Goal: Transaction & Acquisition: Purchase product/service

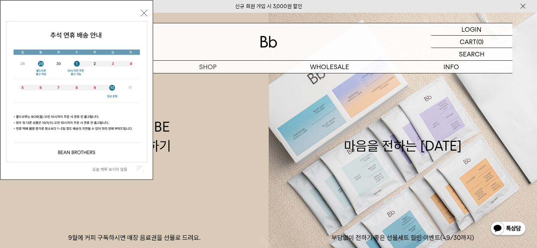
click at [144, 13] on button "닫기" at bounding box center [144, 13] width 6 height 6
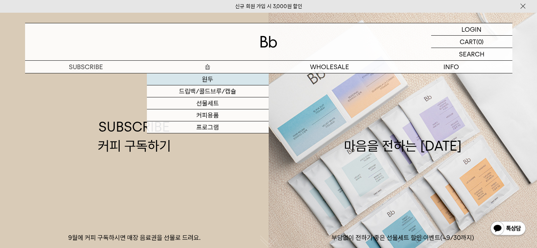
click at [209, 77] on link "원두" at bounding box center [208, 79] width 122 height 12
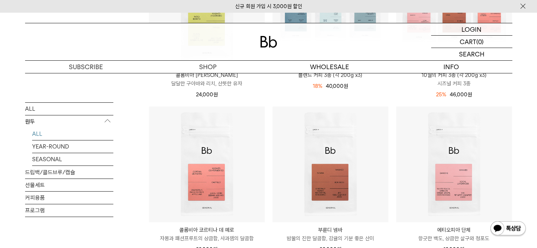
scroll to position [227, 0]
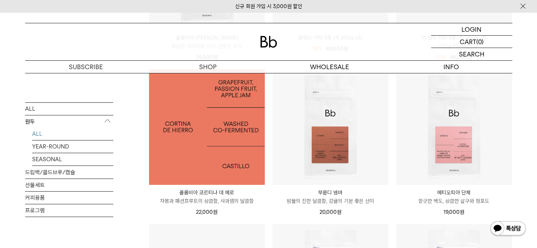
click at [196, 134] on img at bounding box center [207, 127] width 116 height 116
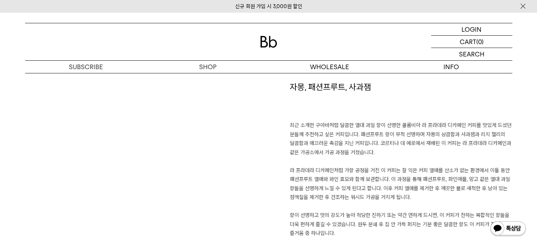
scroll to position [569, 0]
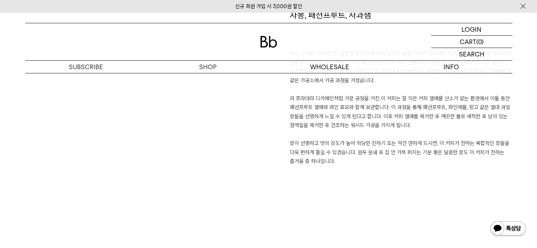
click at [462, 153] on p "최근 소개한 구아바처럼 달콤한 열대 과일 향이 선명한 콜롬비아 라 프라데라 디카페인 커피를 맛있게 드셨던 분들께 추천하고 싶은 커피입니다. 패…" at bounding box center [401, 107] width 222 height 117
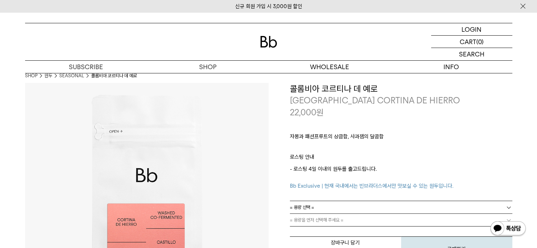
scroll to position [0, 0]
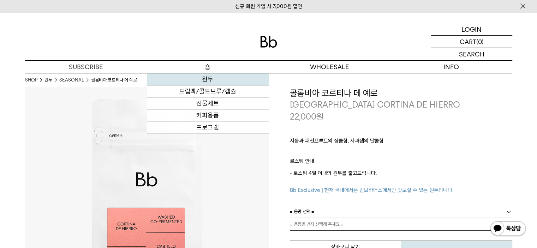
click at [209, 78] on link "원두" at bounding box center [208, 79] width 122 height 12
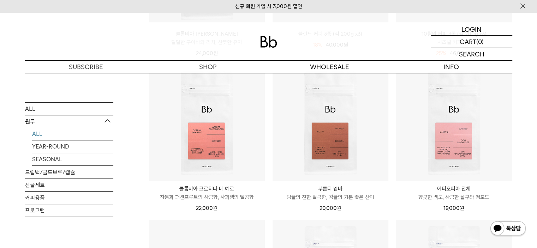
scroll to position [208, 0]
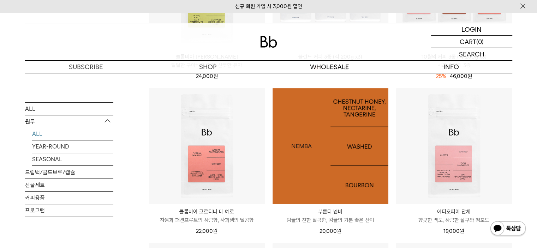
click at [336, 127] on img at bounding box center [330, 146] width 116 height 116
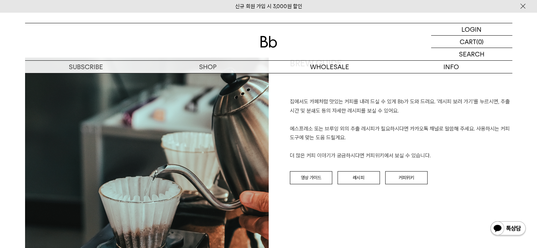
scroll to position [773, 0]
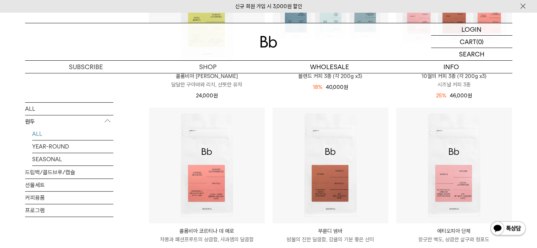
scroll to position [246, 0]
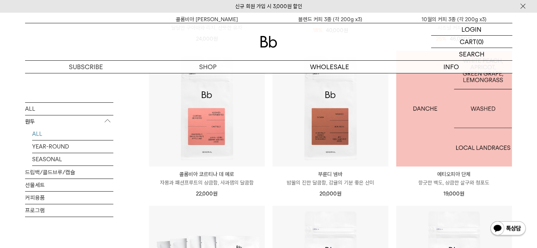
click at [423, 120] on img at bounding box center [454, 109] width 116 height 116
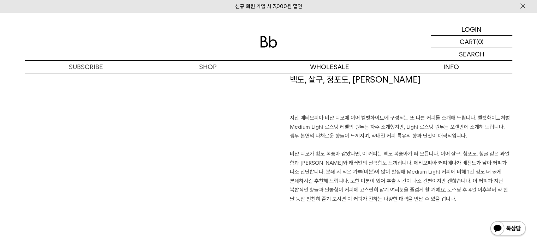
scroll to position [504, 0]
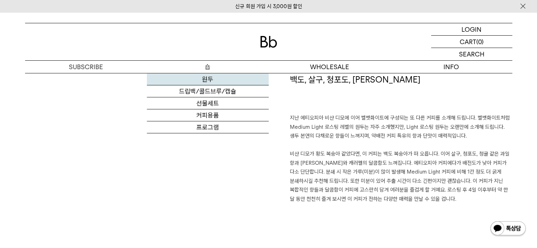
click at [211, 79] on link "원두" at bounding box center [208, 79] width 122 height 12
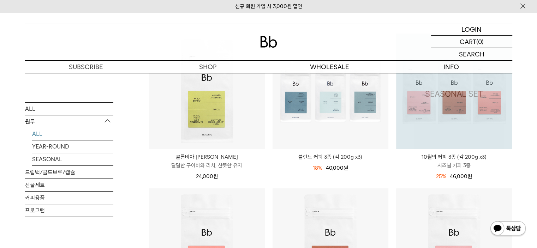
scroll to position [107, 0]
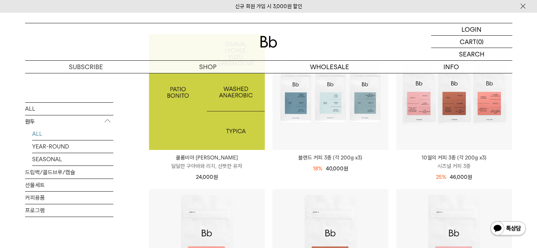
click at [186, 107] on img at bounding box center [207, 92] width 116 height 116
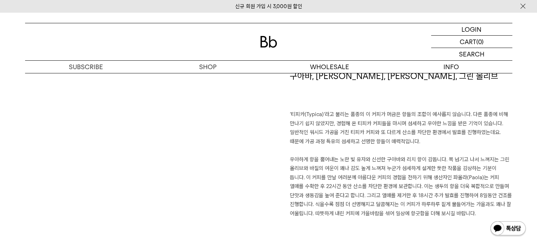
scroll to position [500, 0]
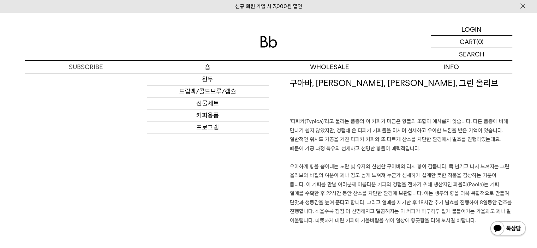
click at [209, 68] on p "숍" at bounding box center [208, 67] width 122 height 12
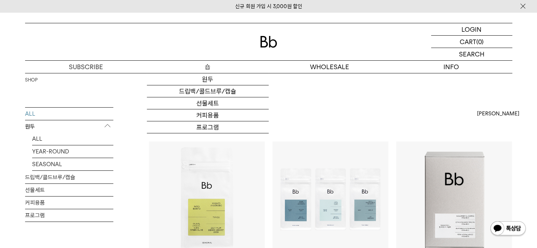
click at [209, 80] on link "원두" at bounding box center [208, 79] width 122 height 12
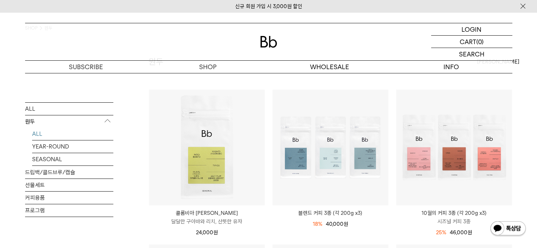
scroll to position [52, 0]
